Goal: Task Accomplishment & Management: Manage account settings

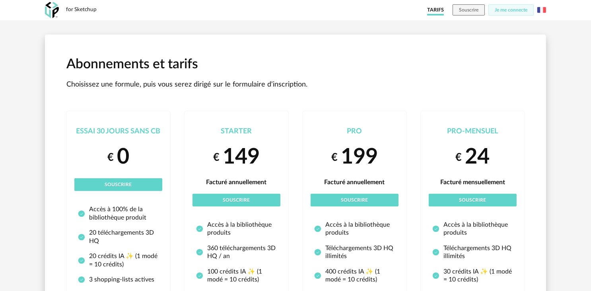
drag, startPoint x: 474, startPoint y: 25, endPoint x: 491, endPoint y: 22, distance: 17.5
click at [481, 24] on div "Abonnements et tarifs Choisissez une formule, puis vous serez dirigé sur le for…" at bounding box center [295, 230] width 515 height 421
click at [499, 11] on span "Je me connecte" at bounding box center [511, 10] width 33 height 5
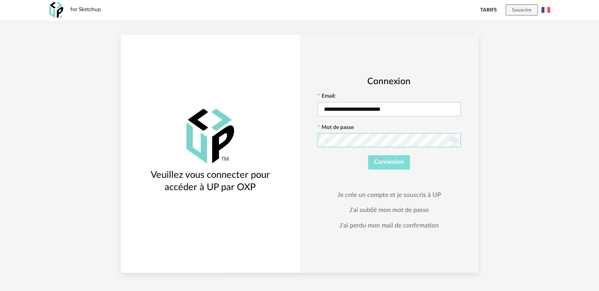
click at [381, 164] on form "**********" at bounding box center [389, 131] width 143 height 77
click at [382, 164] on span "Connexion" at bounding box center [389, 162] width 30 height 6
click at [382, 164] on div "Connexion" at bounding box center [389, 162] width 143 height 14
